Goal: Transaction & Acquisition: Purchase product/service

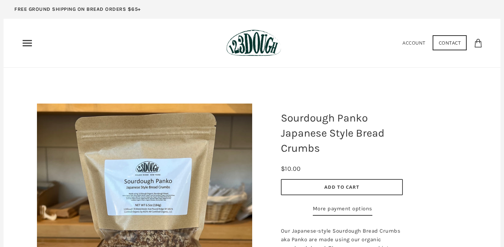
click at [30, 45] on icon "Primary" at bounding box center [27, 42] width 11 height 11
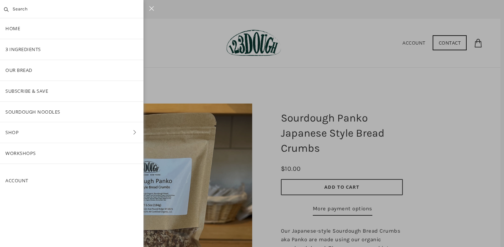
click at [41, 134] on link "Shop" at bounding box center [72, 132] width 144 height 20
click at [68, 67] on link "ALL" at bounding box center [72, 70] width 144 height 20
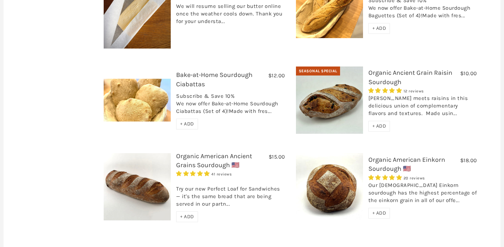
scroll to position [300, 0]
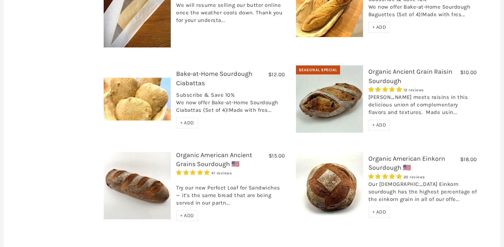
click at [380, 208] on span "+ ADD" at bounding box center [379, 211] width 14 height 6
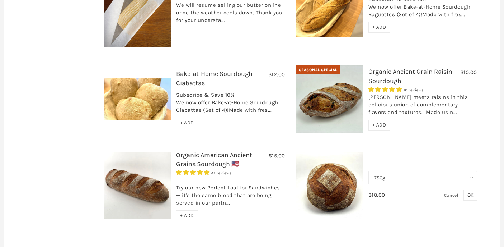
click at [470, 192] on span "OK" at bounding box center [471, 195] width 6 height 6
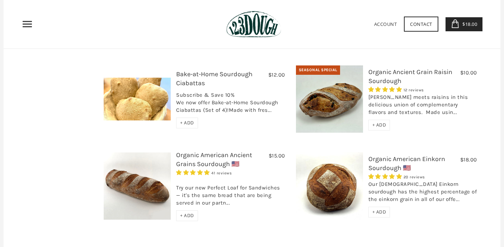
click at [382, 208] on span "+ ADD" at bounding box center [379, 211] width 14 height 6
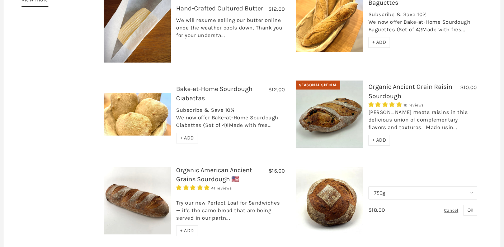
scroll to position [286, 0]
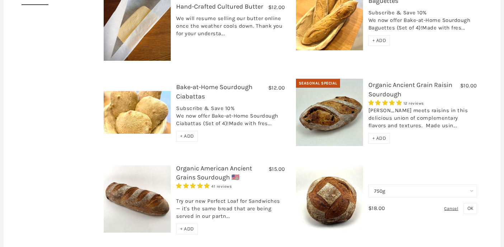
click at [472, 205] on span "OK" at bounding box center [471, 208] width 6 height 6
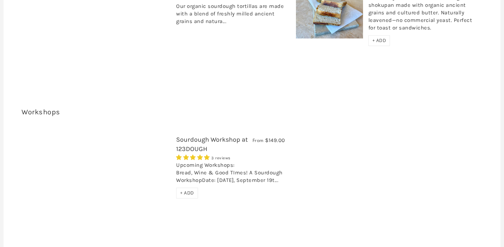
scroll to position [1464, 0]
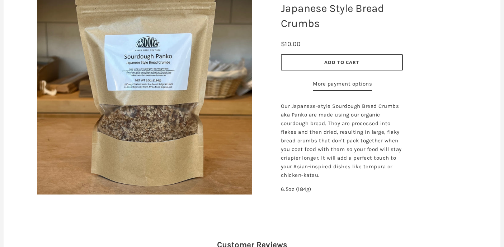
scroll to position [125, 0]
click at [328, 65] on span "Add to Cart" at bounding box center [341, 61] width 35 height 6
